Goal: Transaction & Acquisition: Purchase product/service

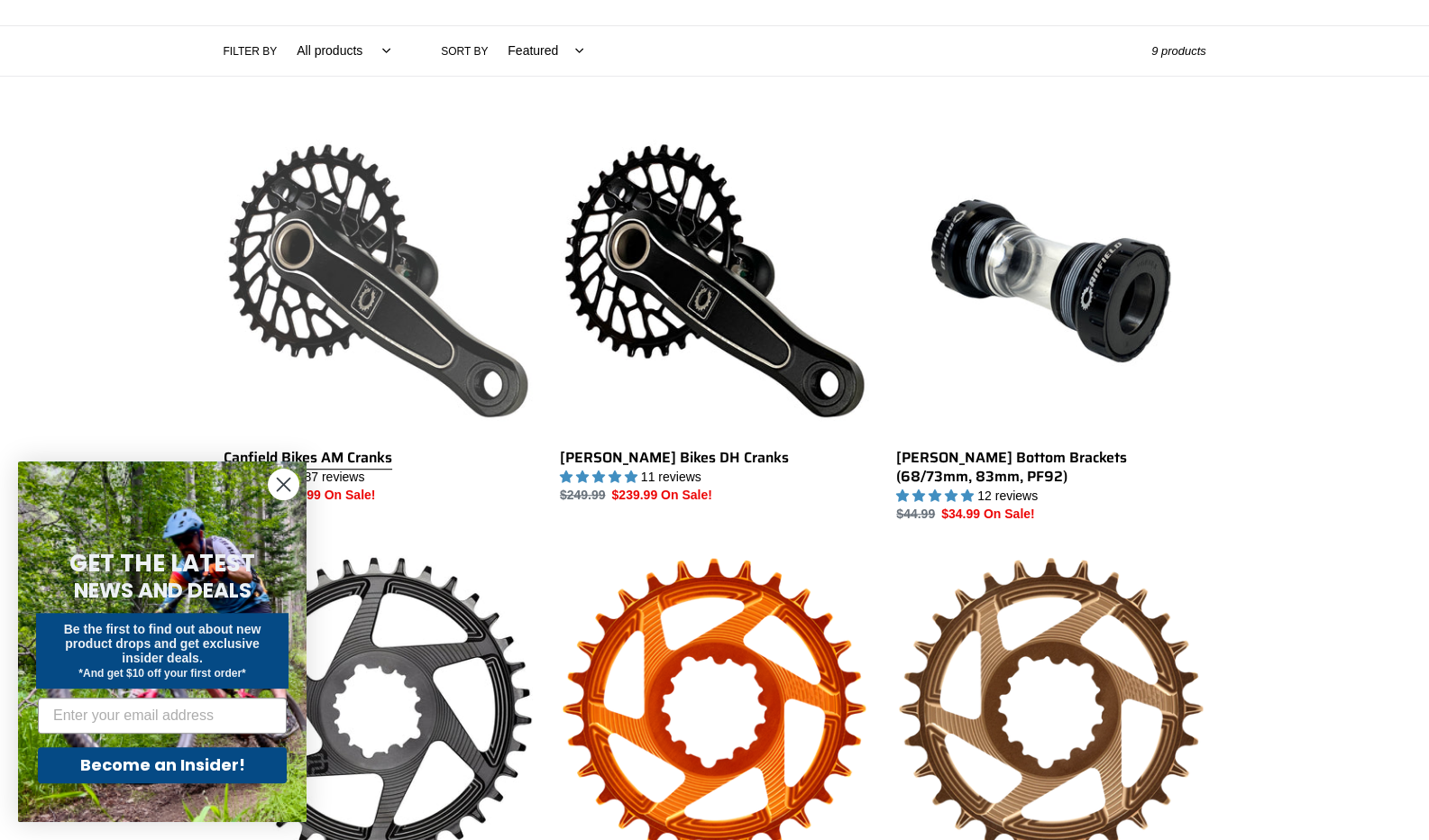
scroll to position [451, 0]
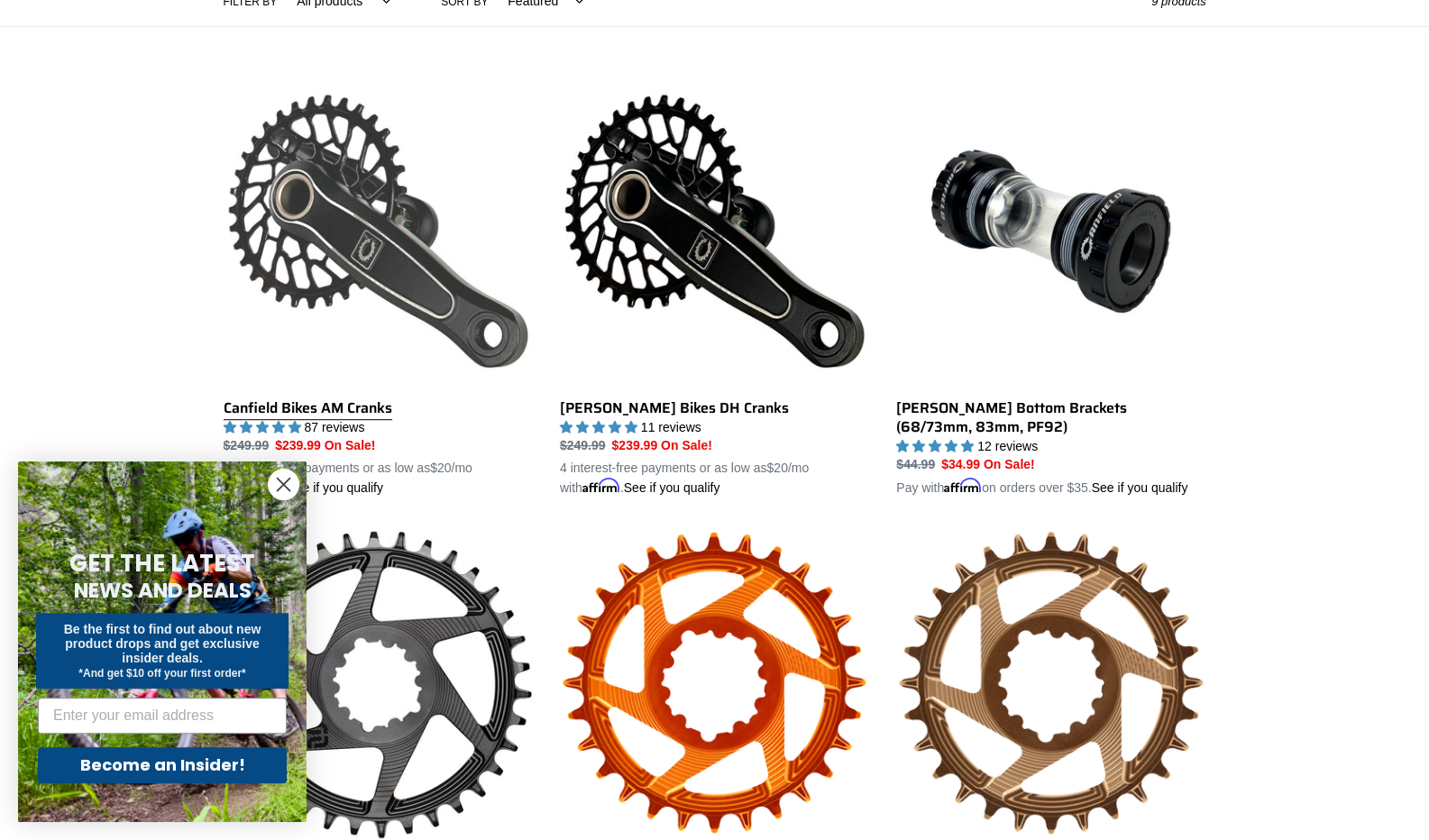
click at [360, 237] on link "Canfield Bikes AM Cranks" at bounding box center [378, 288] width 309 height 422
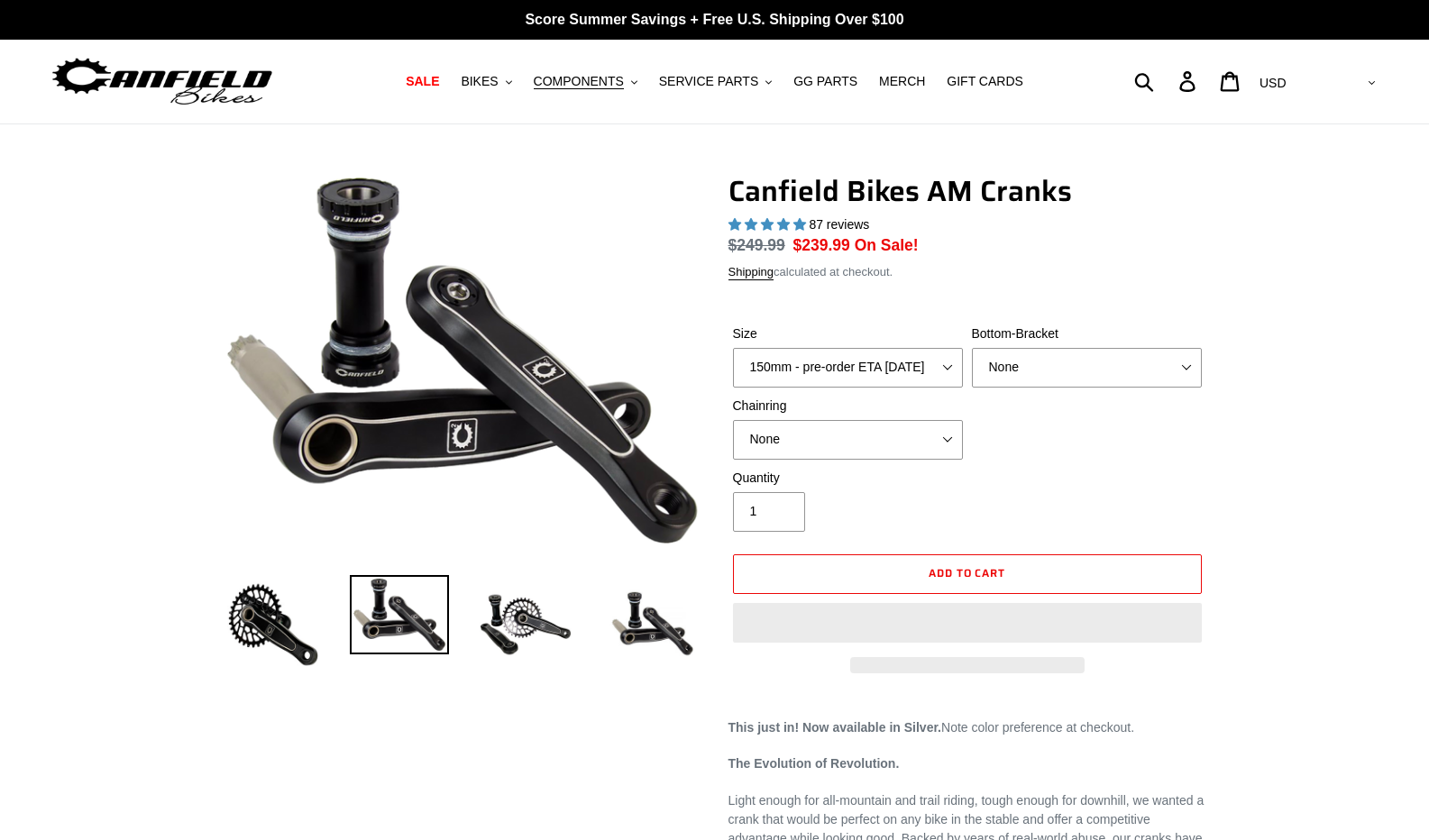
select select "highest-rating"
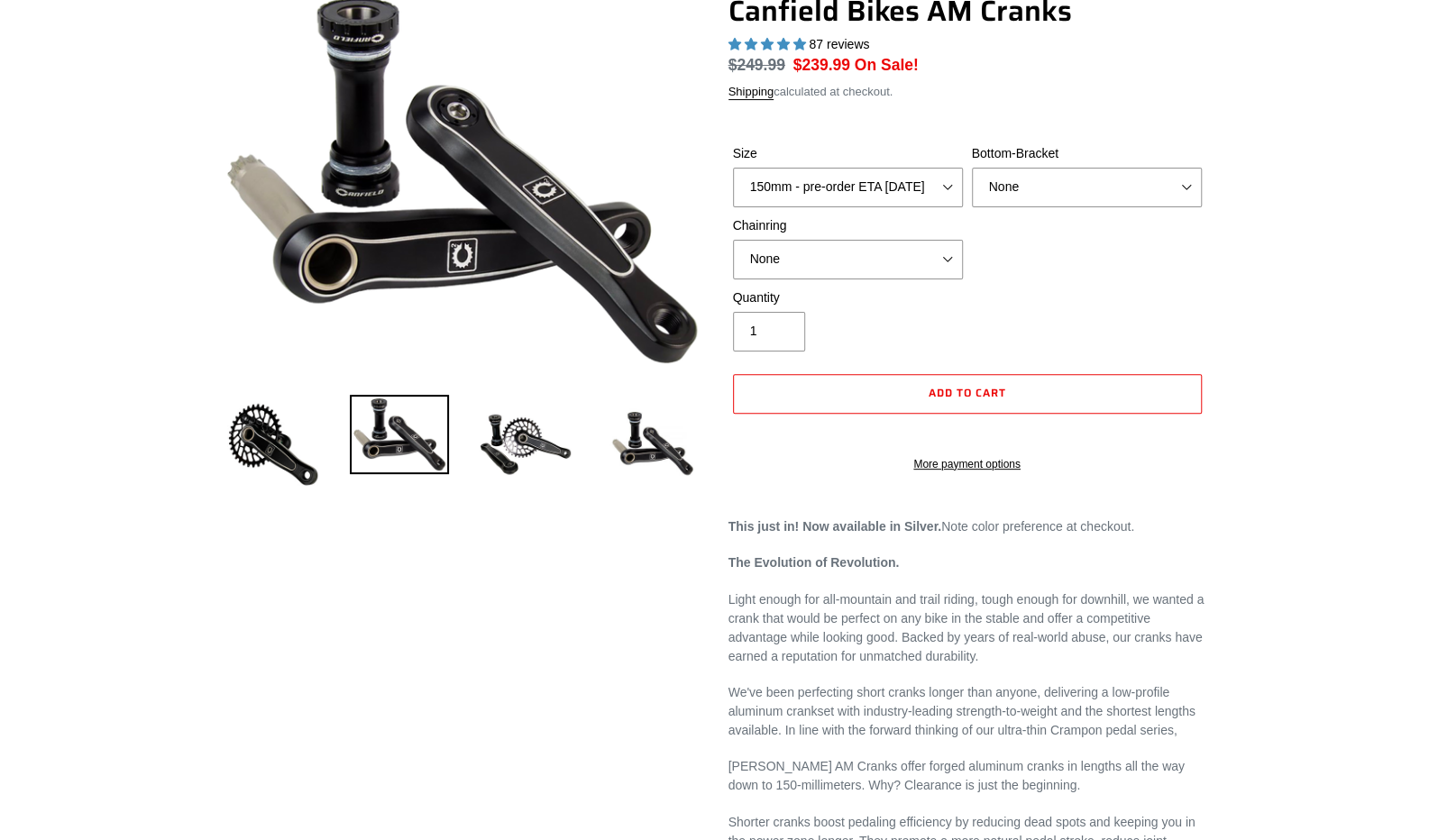
scroll to position [180, 0]
click at [810, 189] on select "150mm - pre-order ETA 10/15/25 155mm - pre-order ETA 10/15/25 160mm - pre-order…" at bounding box center [848, 187] width 230 height 40
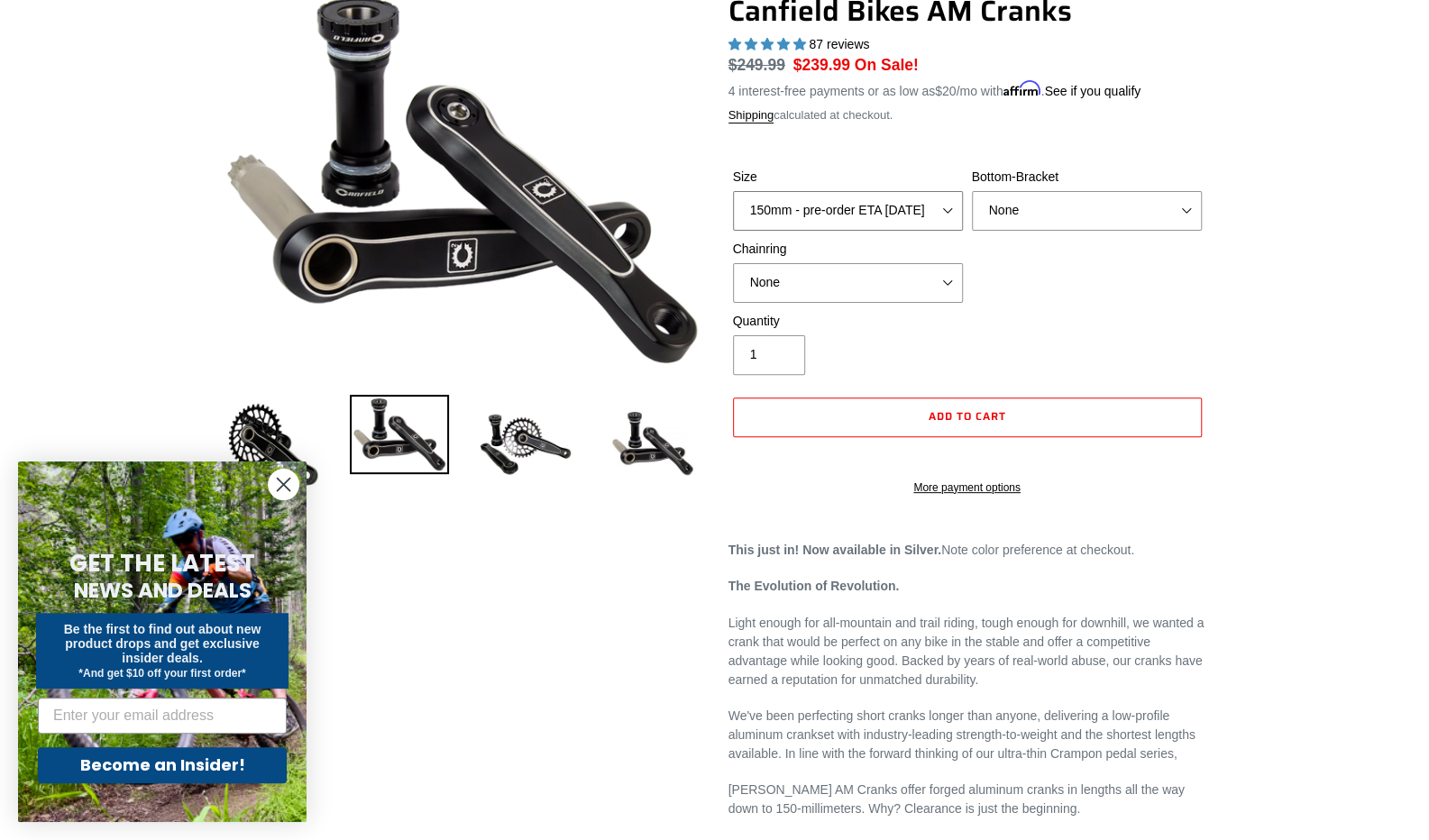
click at [733, 191] on select "150mm - pre-order ETA 10/15/25 155mm - pre-order ETA 10/15/25 160mm - pre-order…" at bounding box center [848, 211] width 230 height 40
click at [853, 210] on select "150mm - pre-order ETA 10/15/25 155mm - pre-order ETA 10/15/25 160mm - pre-order…" at bounding box center [848, 211] width 230 height 40
select select "160mm - pre-order ETA 10/15/25"
click at [733, 191] on select "150mm - pre-order ETA 10/15/25 155mm - pre-order ETA 10/15/25 160mm - pre-order…" at bounding box center [848, 211] width 230 height 40
click at [972, 363] on div "Quantity 1" at bounding box center [967, 348] width 478 height 72
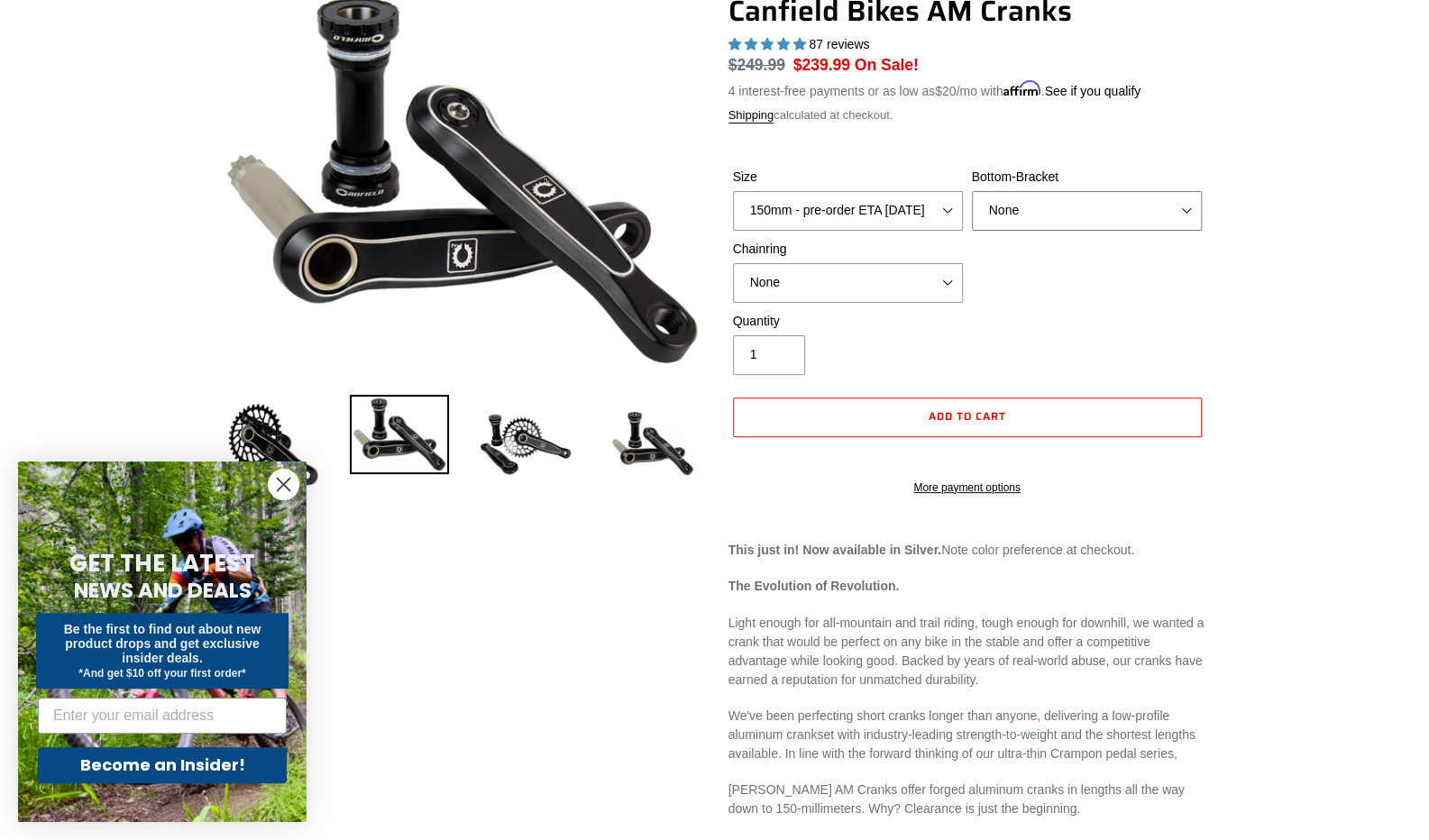
click at [1034, 204] on select "None BSA Threaded 68/73mm Press Fit PF92" at bounding box center [1087, 211] width 230 height 40
click at [972, 191] on select "None BSA Threaded 68/73mm Press Fit PF92" at bounding box center [1087, 211] width 230 height 40
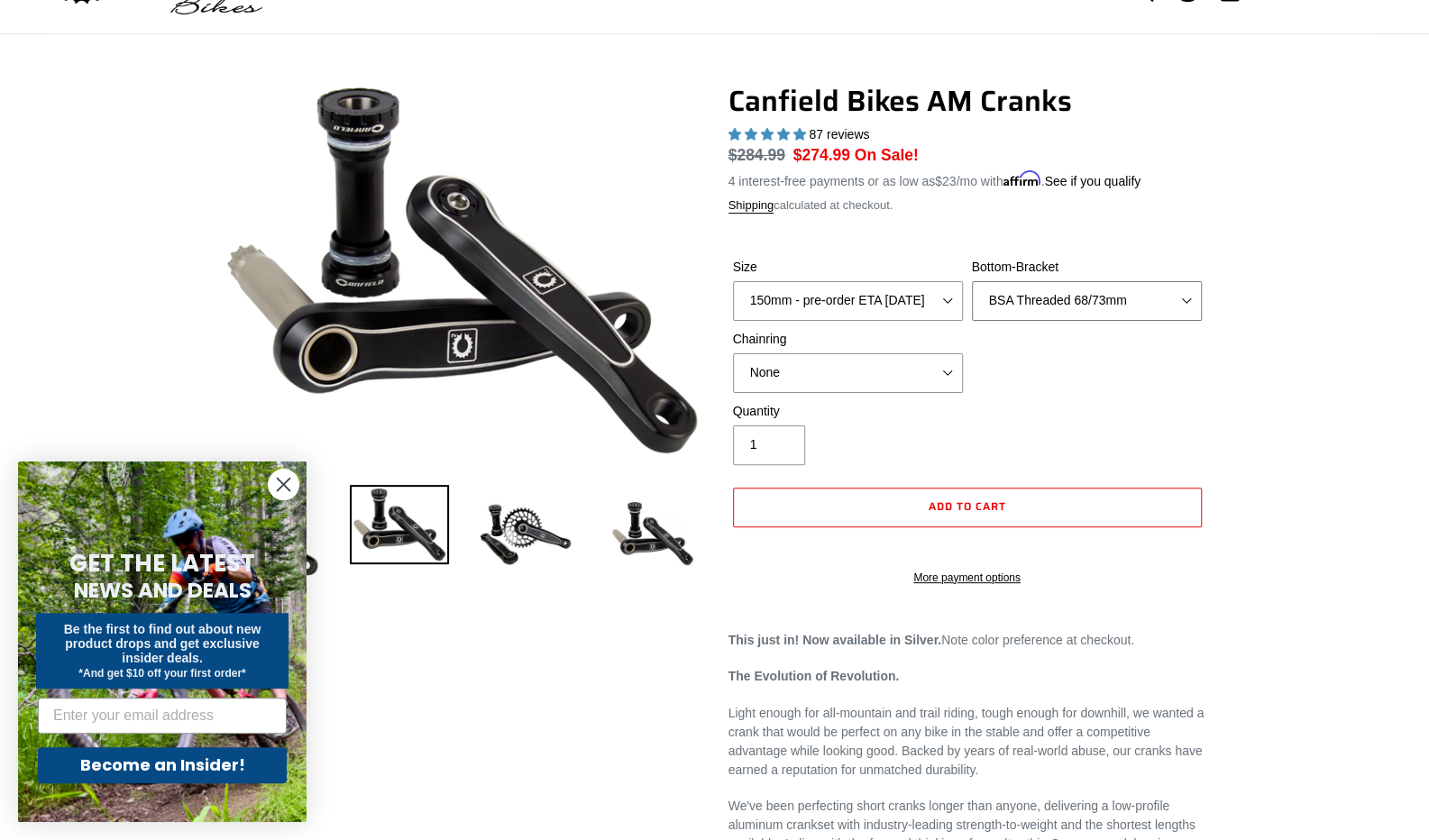
scroll to position [180, 0]
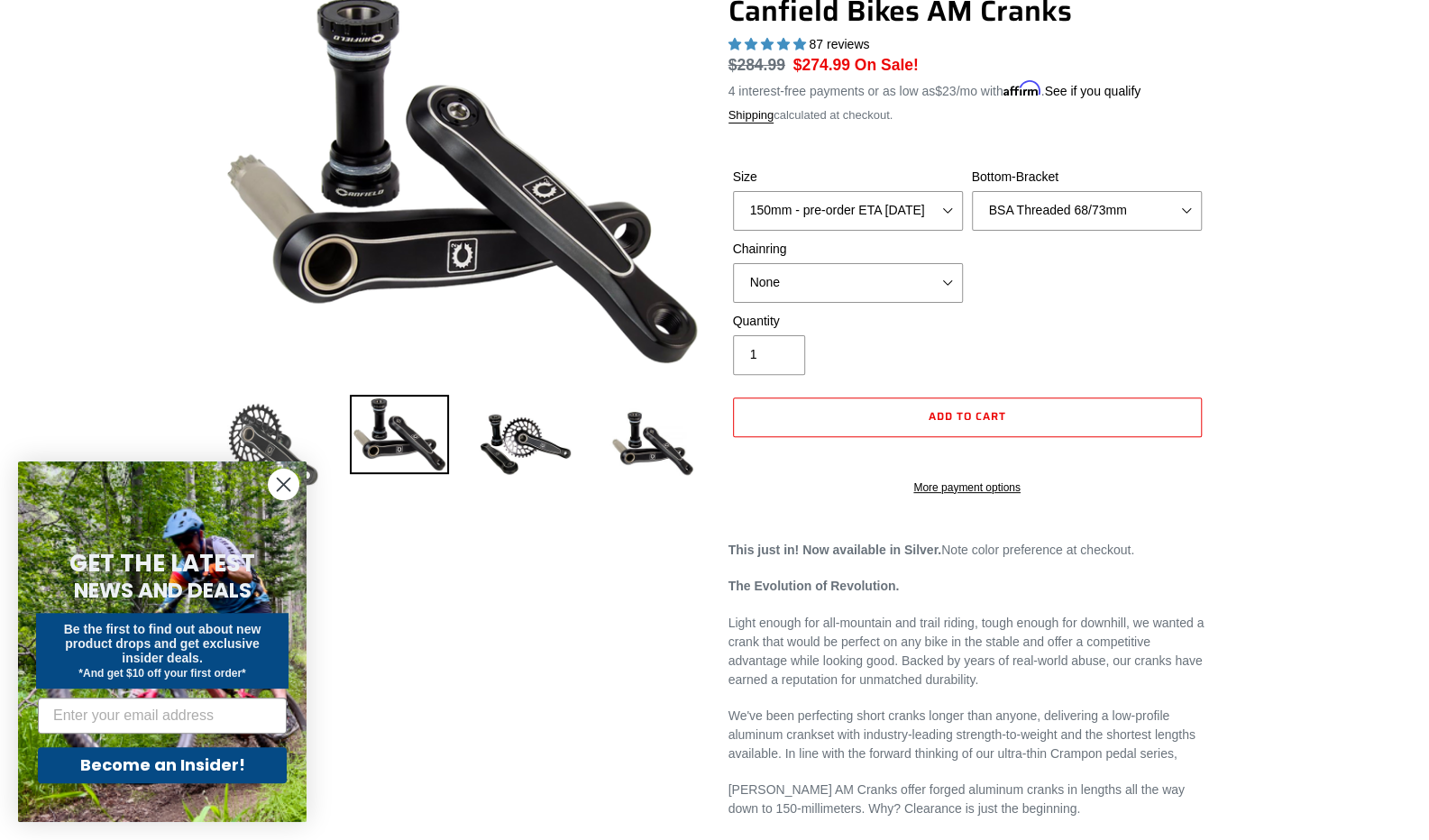
click at [273, 425] on img at bounding box center [273, 444] width 99 height 99
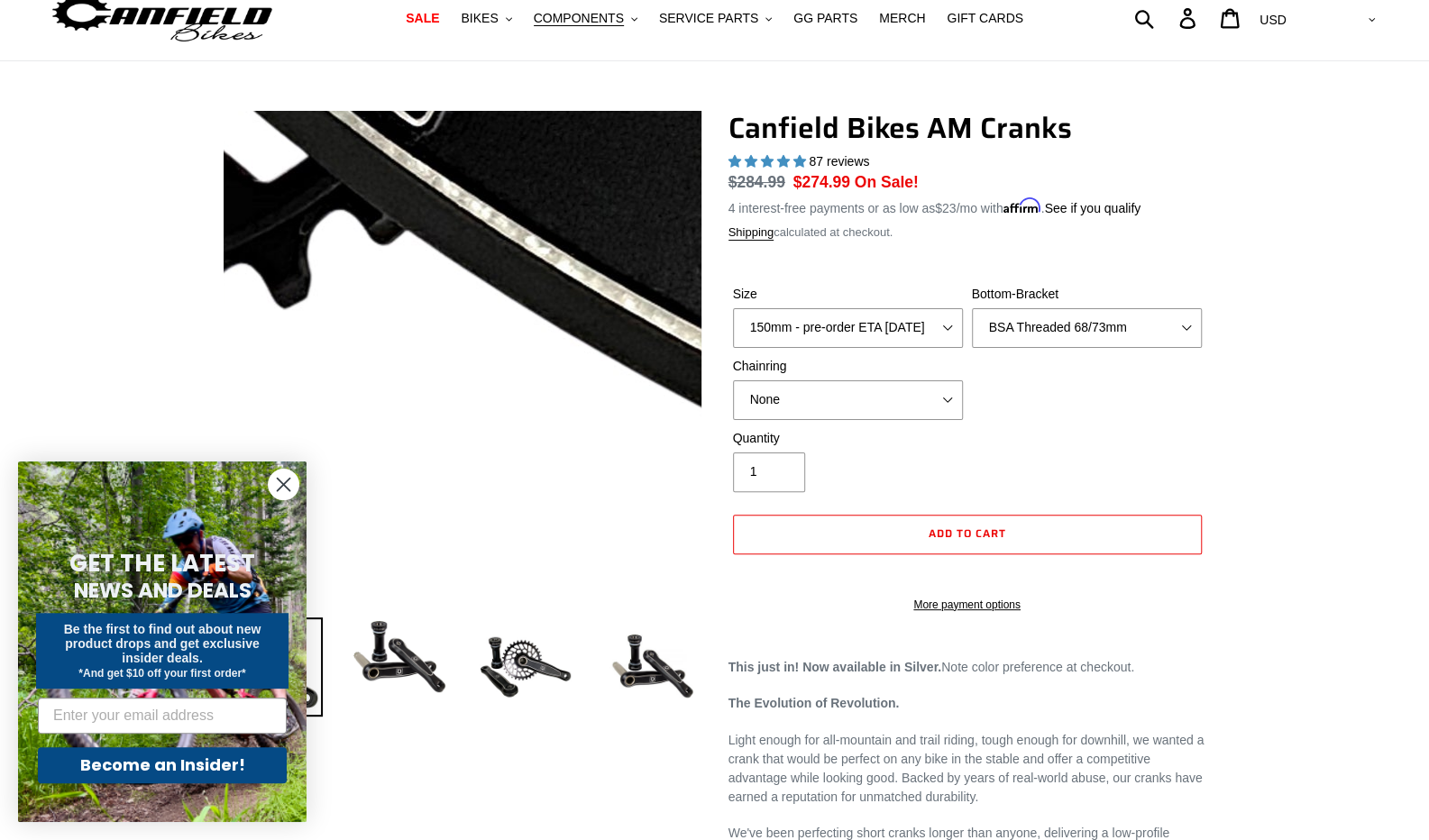
scroll to position [0, 0]
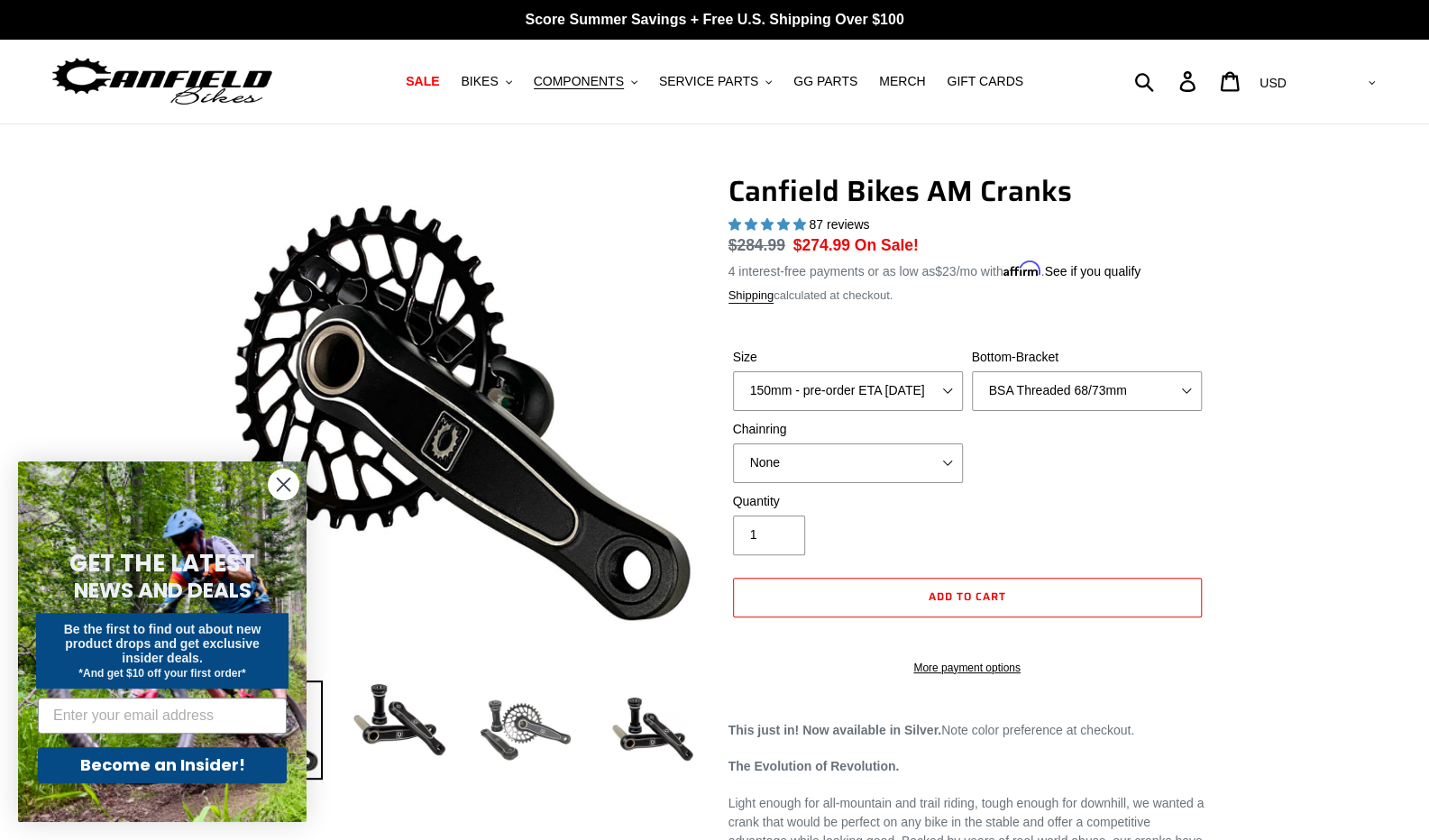
click at [527, 712] on img at bounding box center [525, 730] width 99 height 99
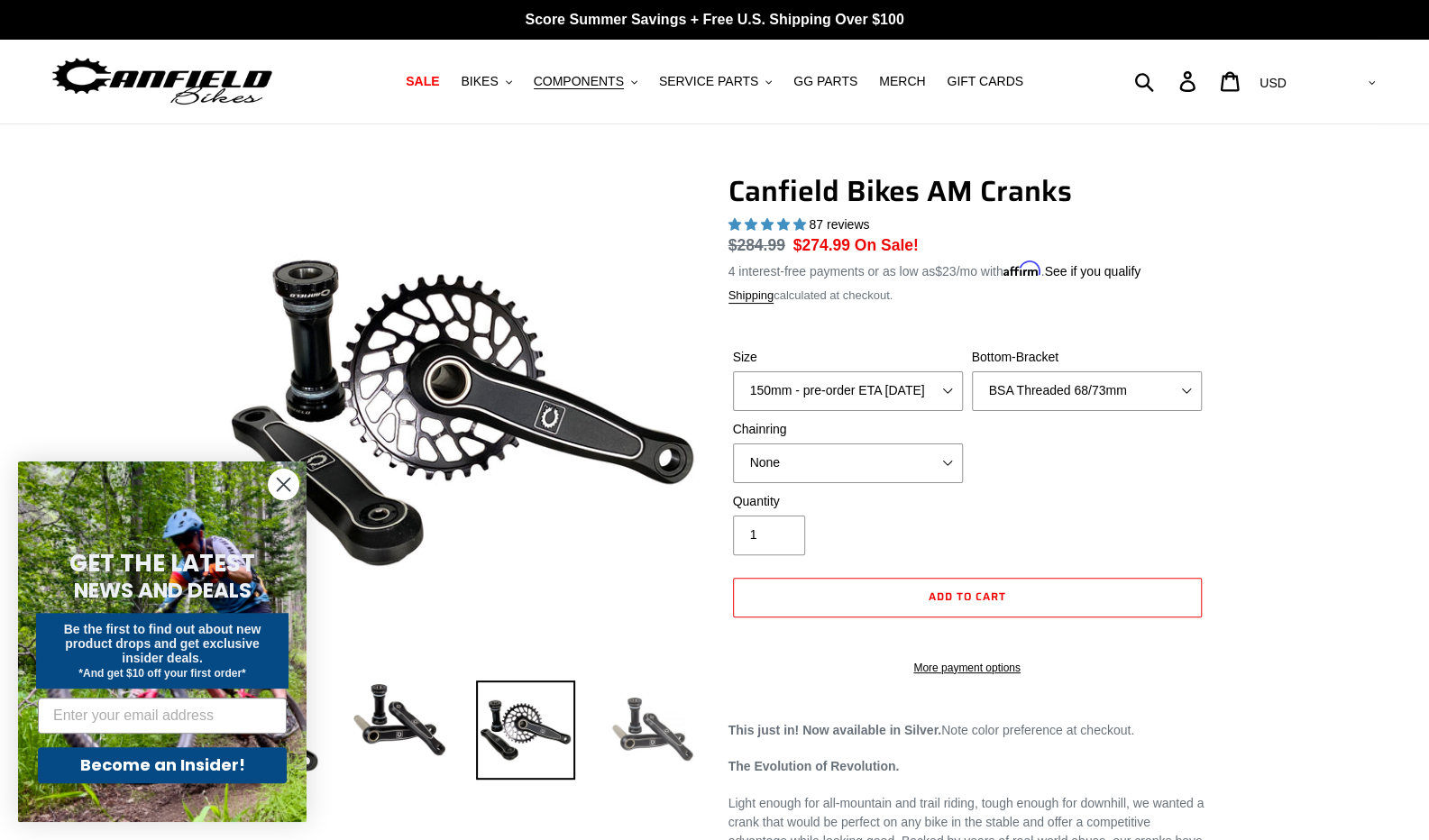
click at [655, 730] on img at bounding box center [651, 730] width 99 height 99
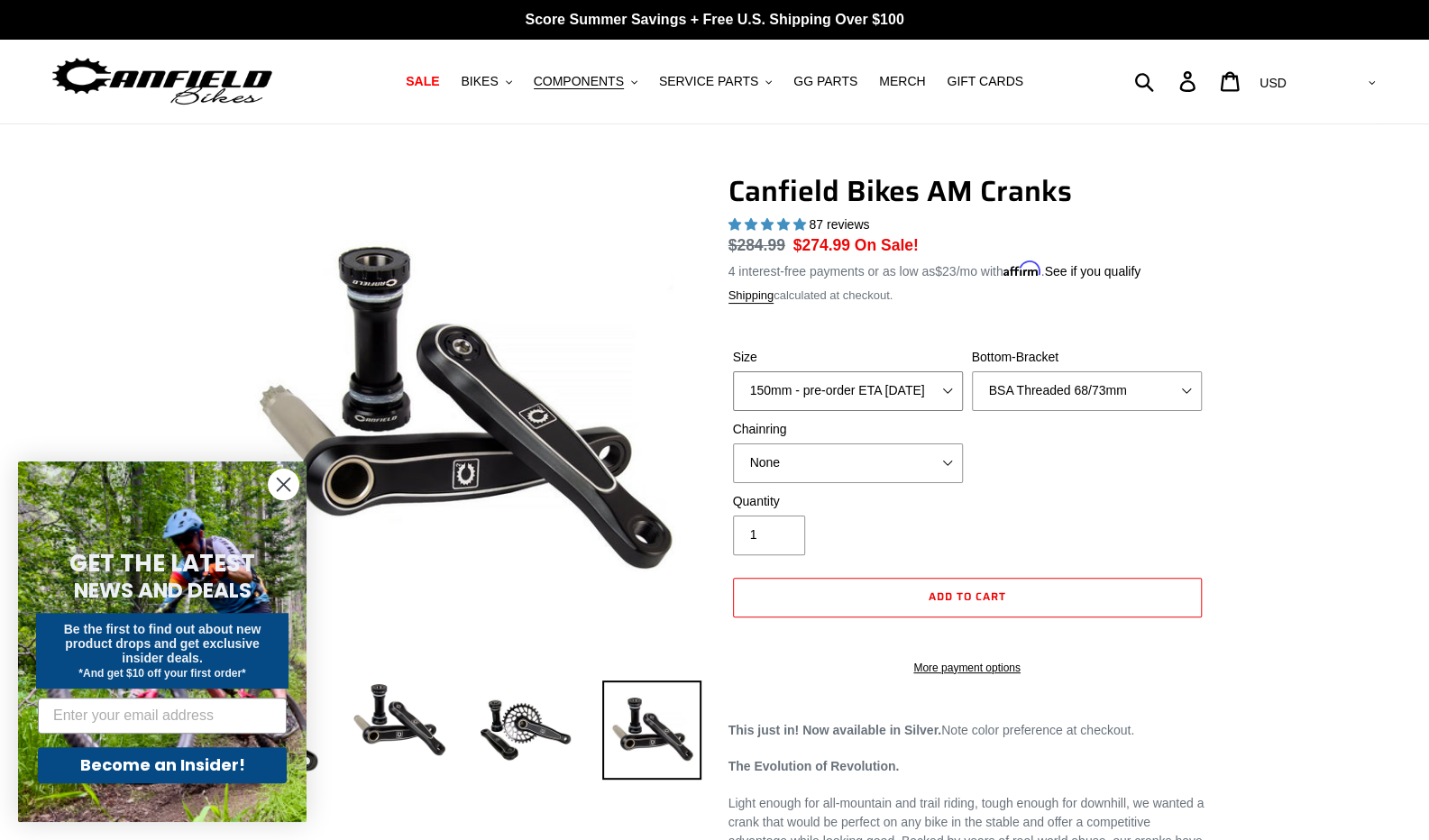
click at [913, 387] on select "150mm - pre-order ETA 10/15/25 155mm - pre-order ETA 10/15/25 160mm - pre-order…" at bounding box center [848, 391] width 230 height 40
click at [897, 455] on select "None 30t Round (Boost 148) 30t Oval (Boost 148) 32t Round (Boost 148) 32t Oval …" at bounding box center [848, 463] width 230 height 40
click at [1073, 497] on div "Quantity 1" at bounding box center [967, 529] width 478 height 72
click at [1057, 395] on select "None BSA Threaded 68/73mm Press Fit PF92" at bounding box center [1087, 391] width 230 height 40
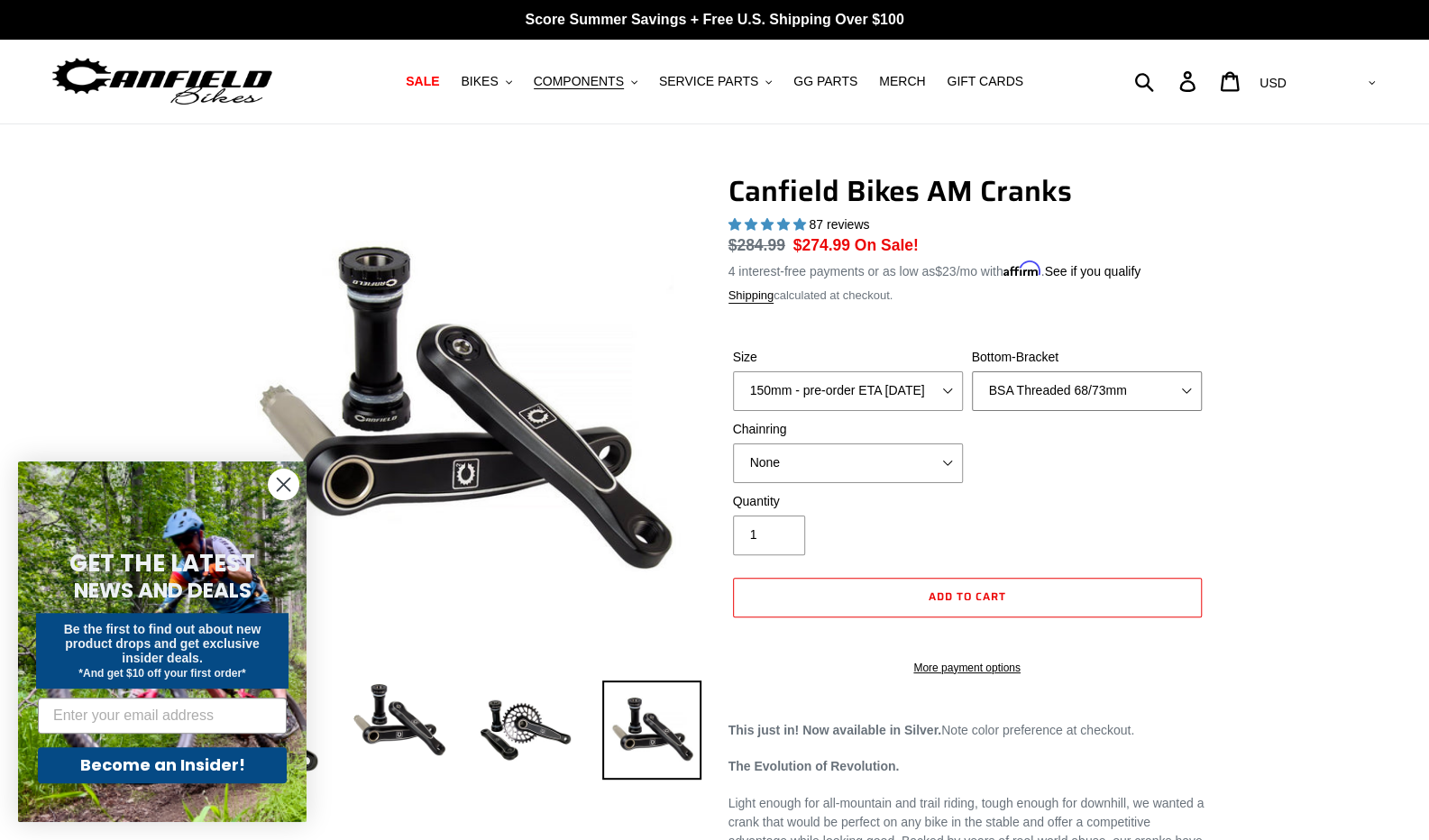
select select "None"
click at [972, 371] on select "None BSA Threaded 68/73mm Press Fit PF92" at bounding box center [1087, 391] width 230 height 40
